Goal: Information Seeking & Learning: Learn about a topic

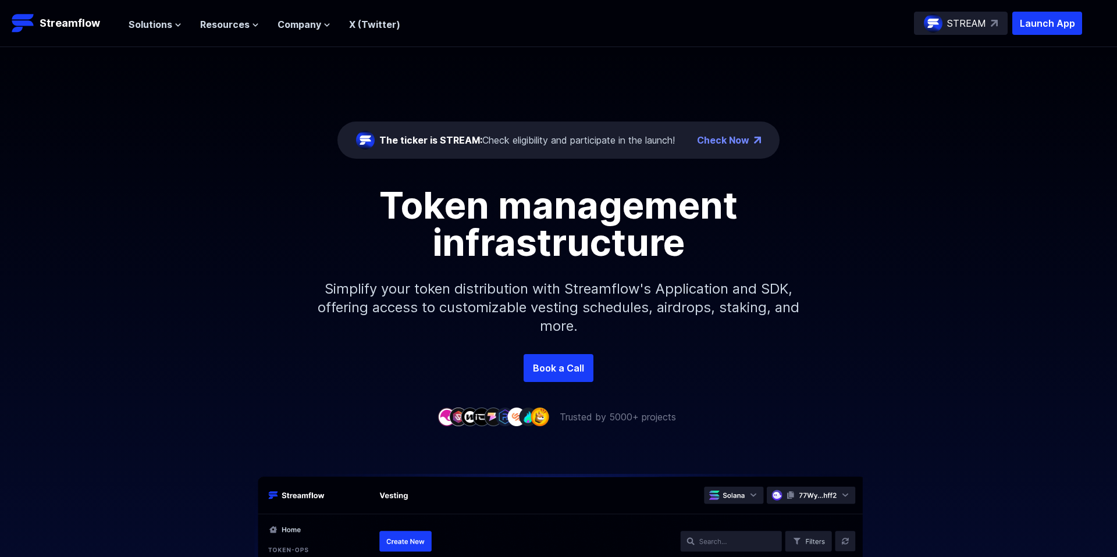
click at [738, 275] on p "Simplify your token distribution with Streamflow's Application and SDK, offerin…" at bounding box center [558, 307] width 500 height 93
click at [183, 29] on ul "Solutions Overview Streamflow features an all-in-one token distribution platfor…" at bounding box center [265, 24] width 272 height 14
click at [180, 27] on ul "Solutions Overview Streamflow features an all-in-one token distribution platfor…" at bounding box center [265, 24] width 272 height 14
click at [177, 27] on icon at bounding box center [178, 25] width 7 height 7
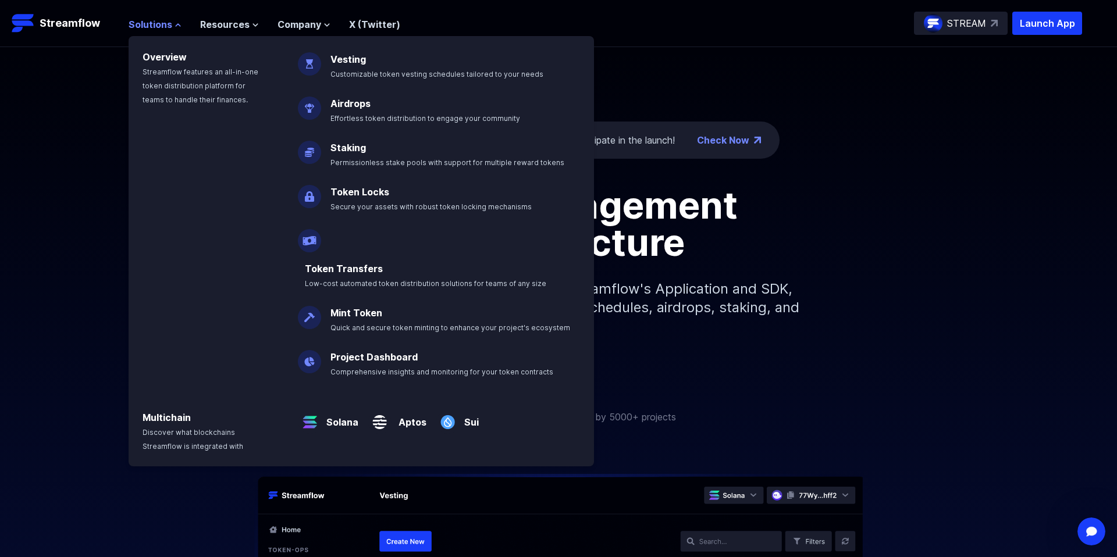
click at [179, 26] on icon at bounding box center [178, 25] width 7 height 7
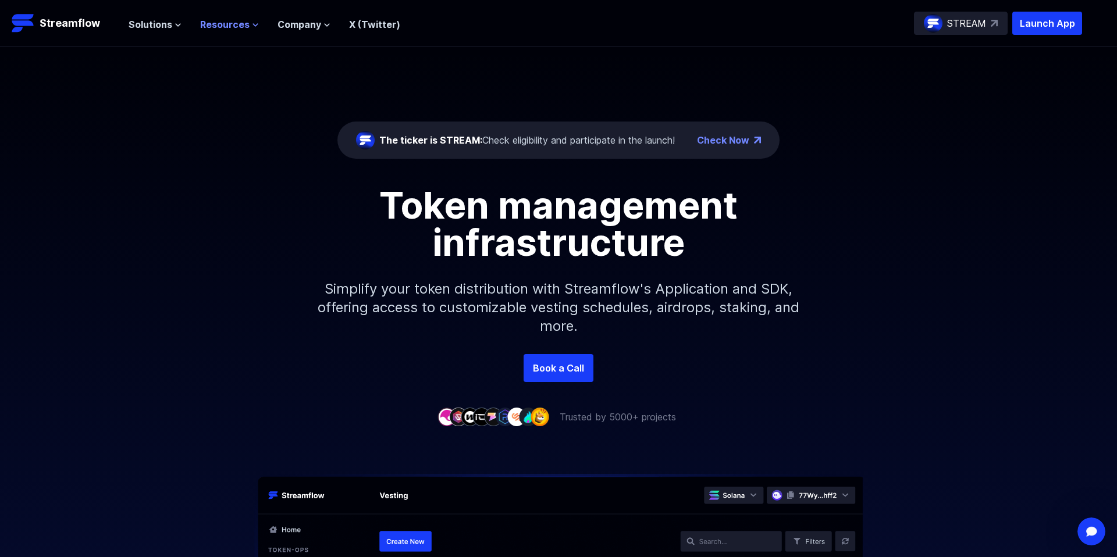
click at [252, 22] on icon at bounding box center [255, 25] width 7 height 7
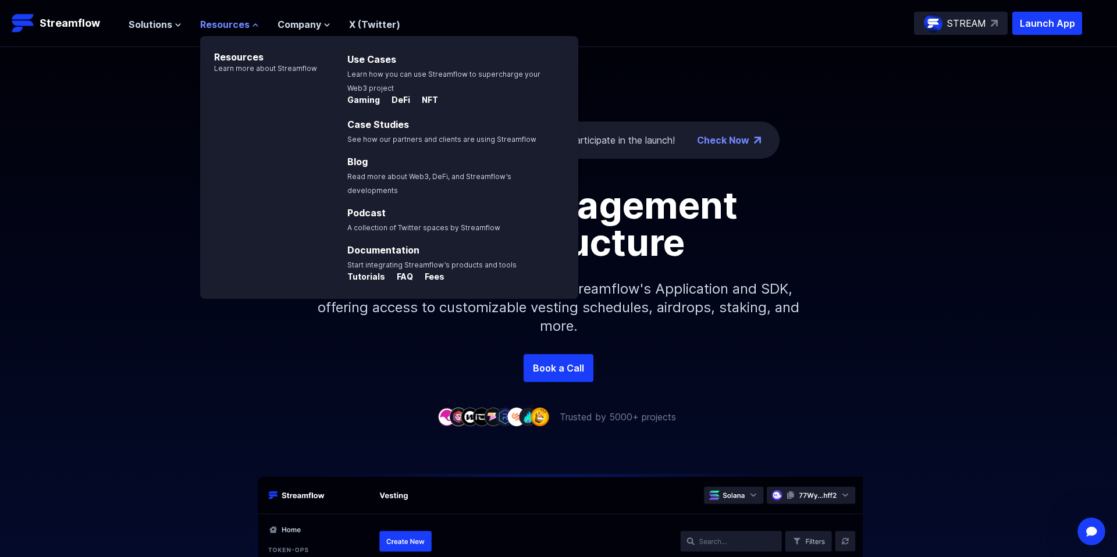
click at [252, 22] on icon at bounding box center [255, 25] width 7 height 7
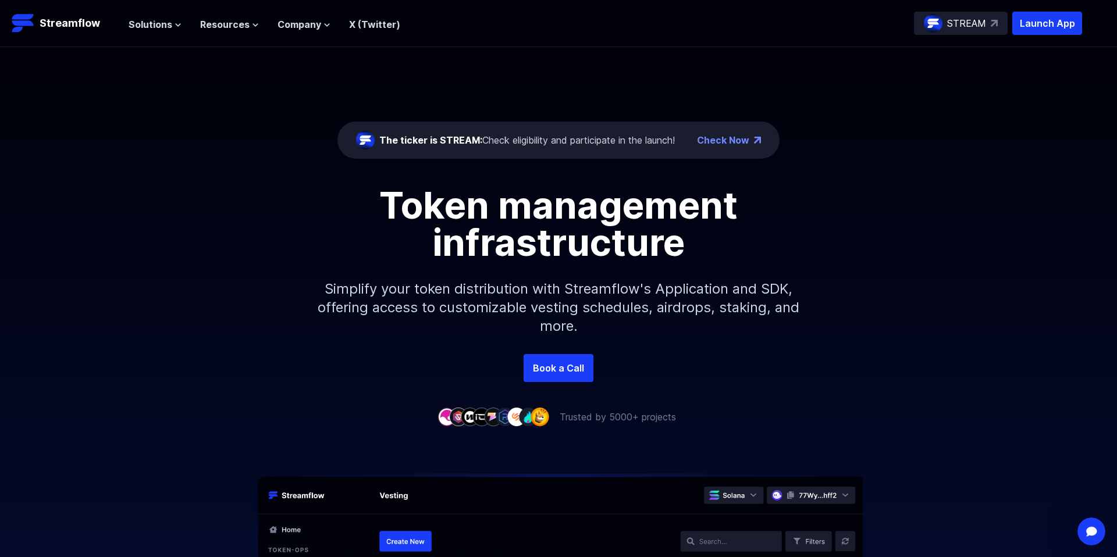
click at [328, 25] on ul "Solutions Overview Streamflow features an all-in-one token distribution platfor…" at bounding box center [265, 24] width 272 height 14
click at [169, 19] on span "Solutions" at bounding box center [151, 24] width 44 height 14
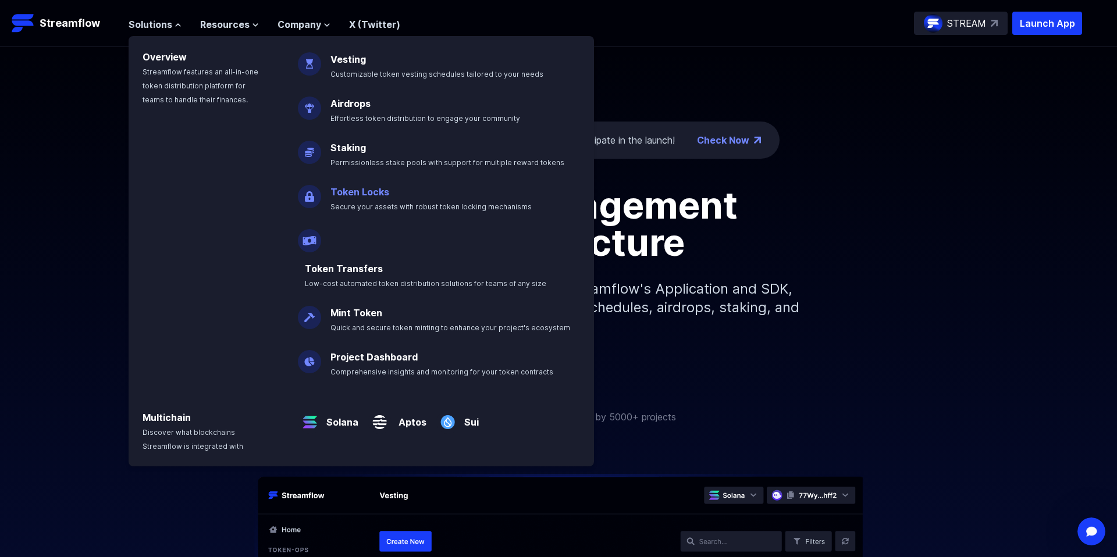
click at [366, 201] on p "Token Locks Secure your assets with robust token locking mechanisms" at bounding box center [439, 194] width 232 height 37
